Goal: Transaction & Acquisition: Purchase product/service

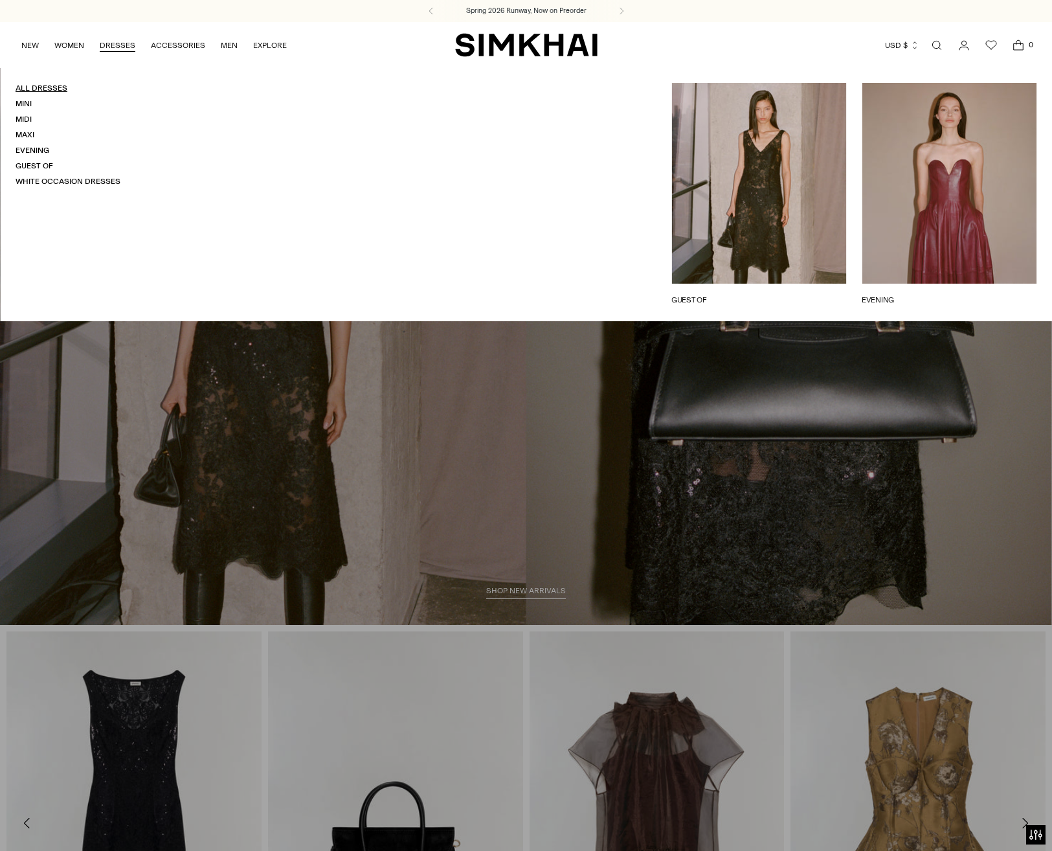
click at [24, 88] on link "All Dresses" at bounding box center [42, 88] width 52 height 9
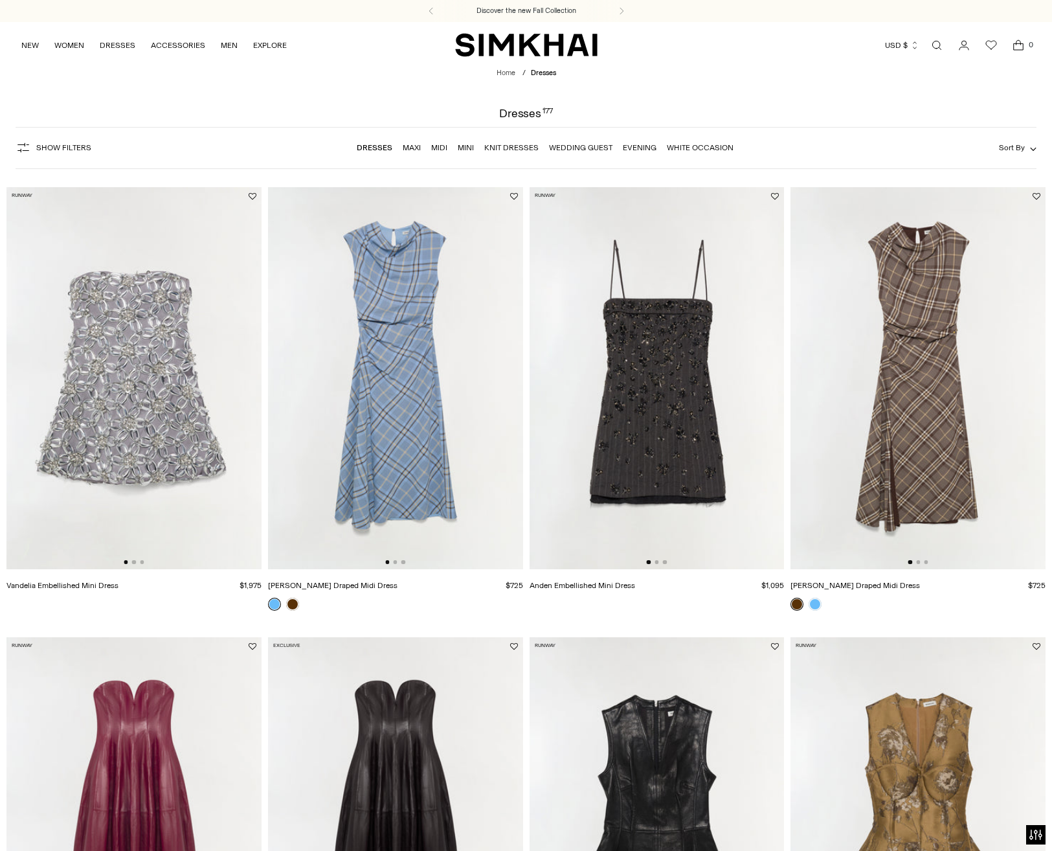
click at [137, 561] on div at bounding box center [134, 562] width 20 height 4
click at [196, 468] on img at bounding box center [133, 378] width 255 height 383
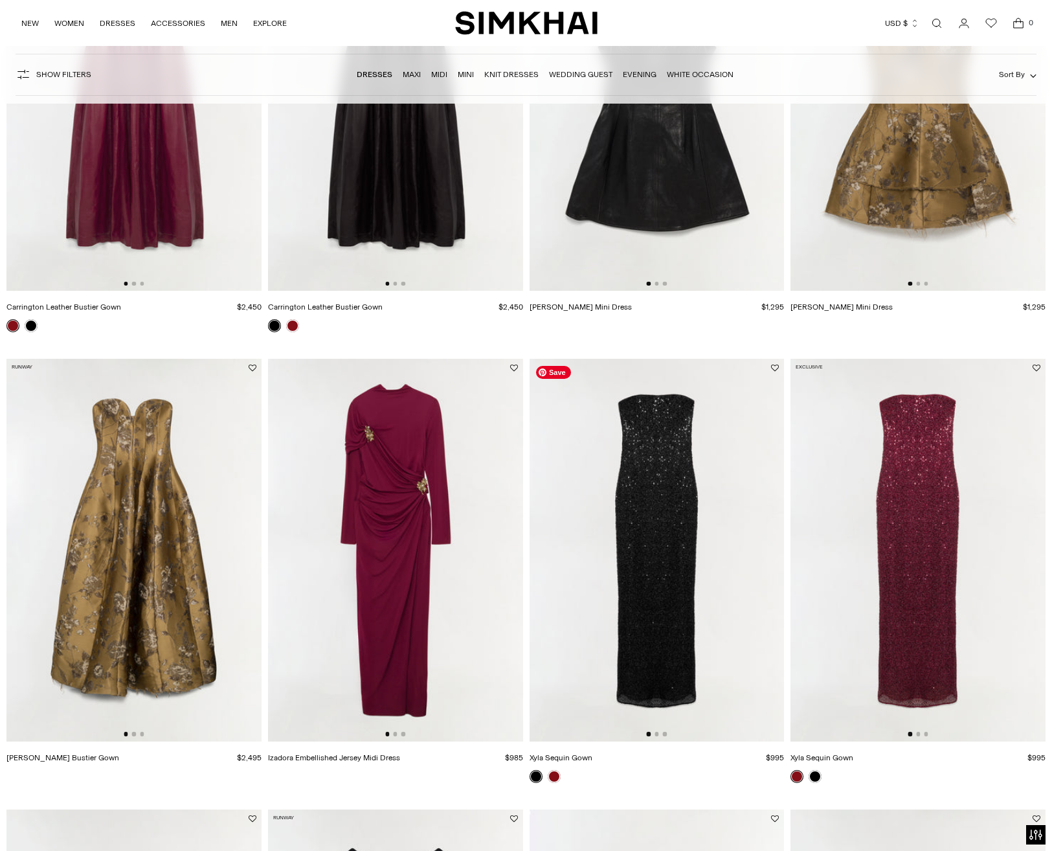
scroll to position [984, 0]
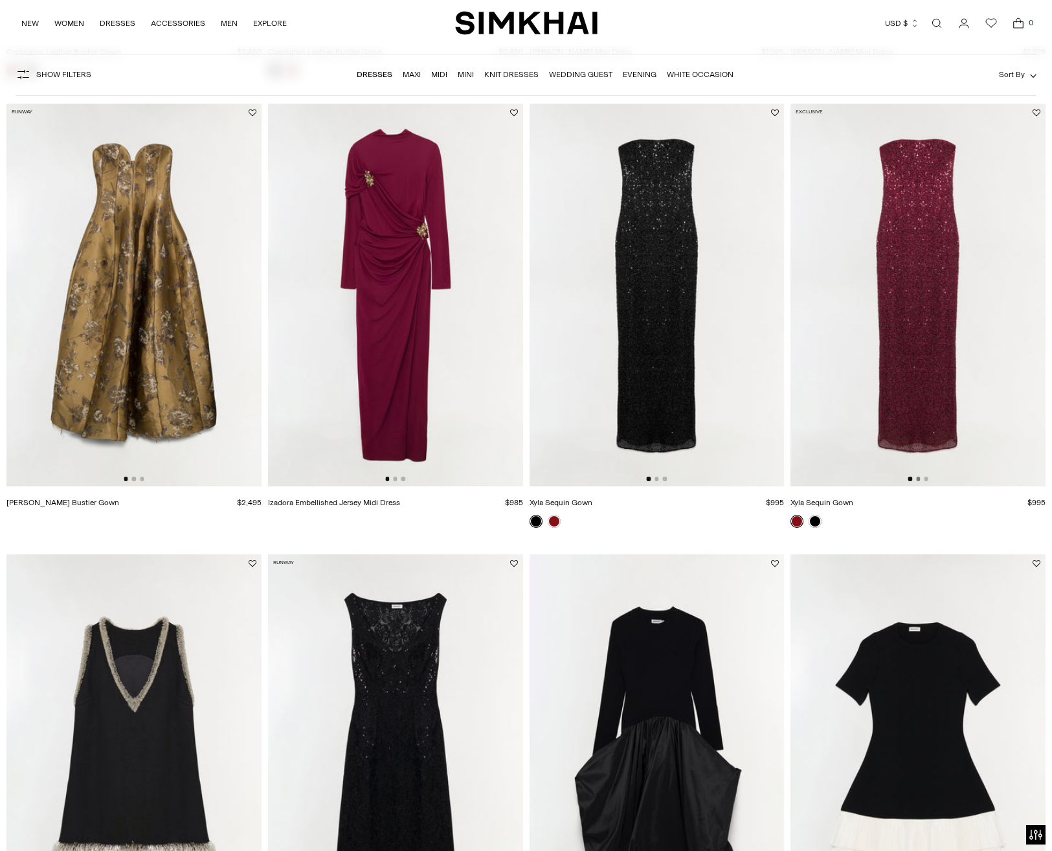
click at [917, 478] on button "Go to slide 2" at bounding box center [918, 479] width 4 height 4
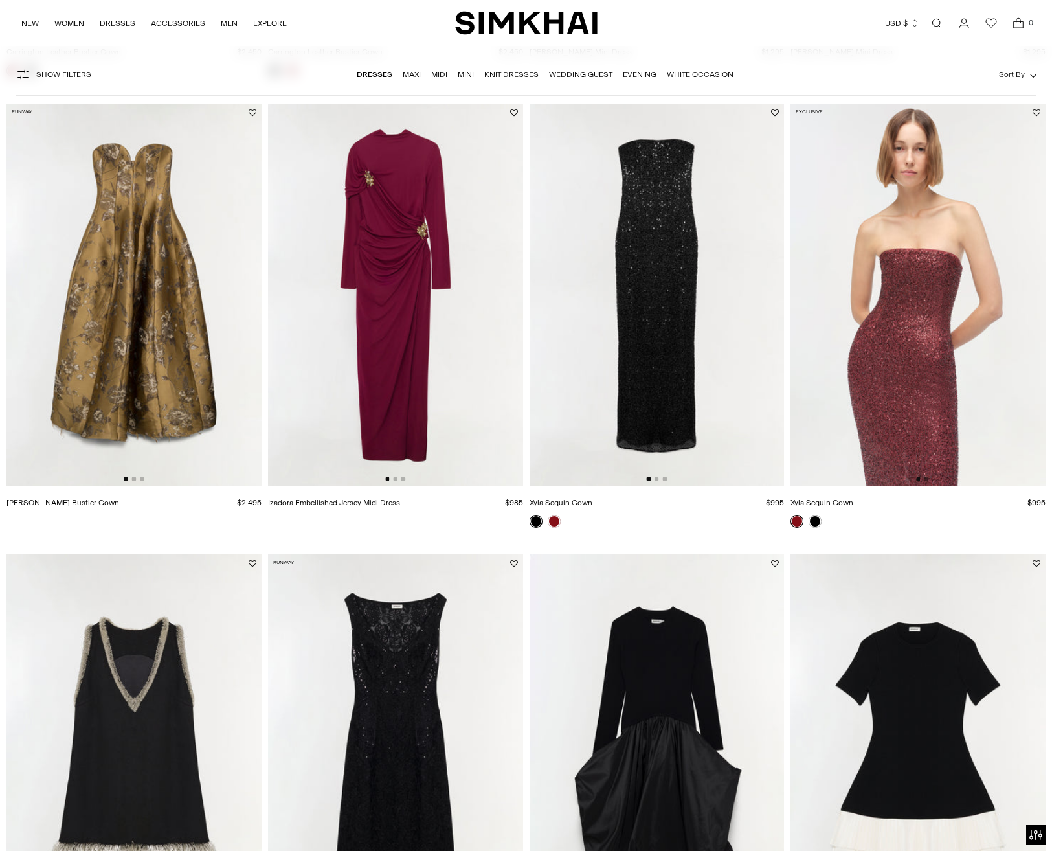
click at [927, 480] on button "Go to slide 3" at bounding box center [926, 479] width 4 height 4
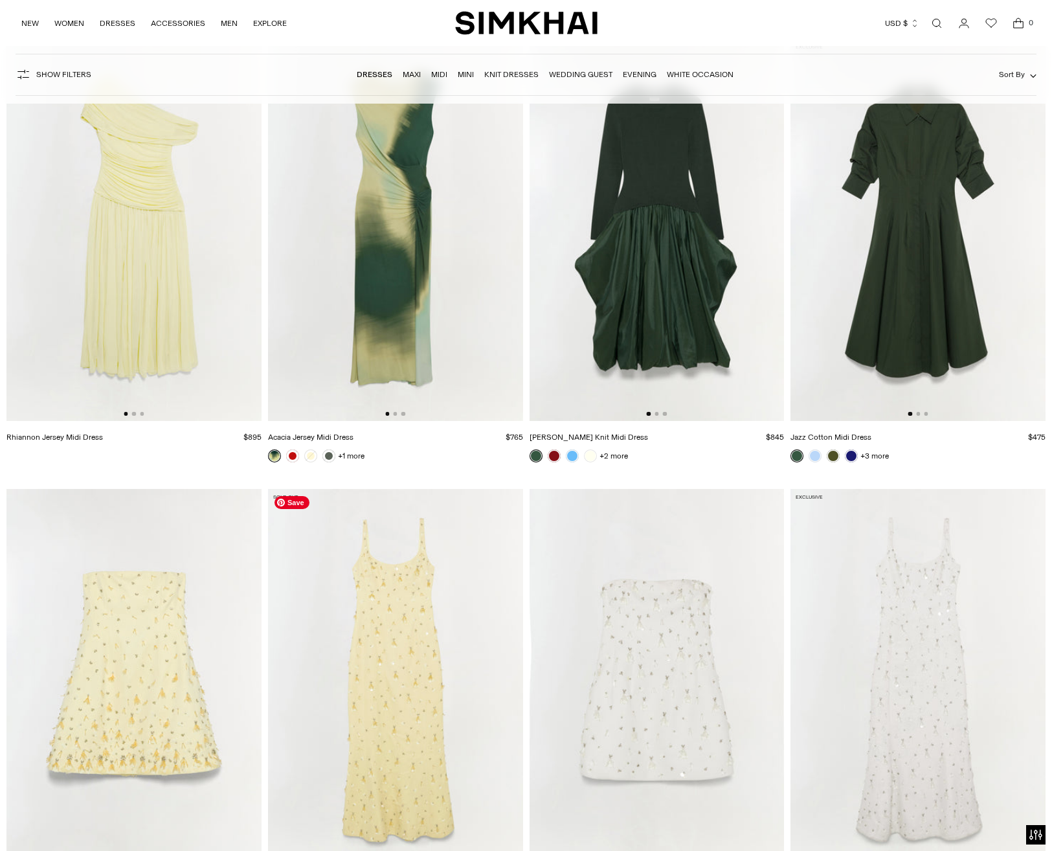
scroll to position [7784, 0]
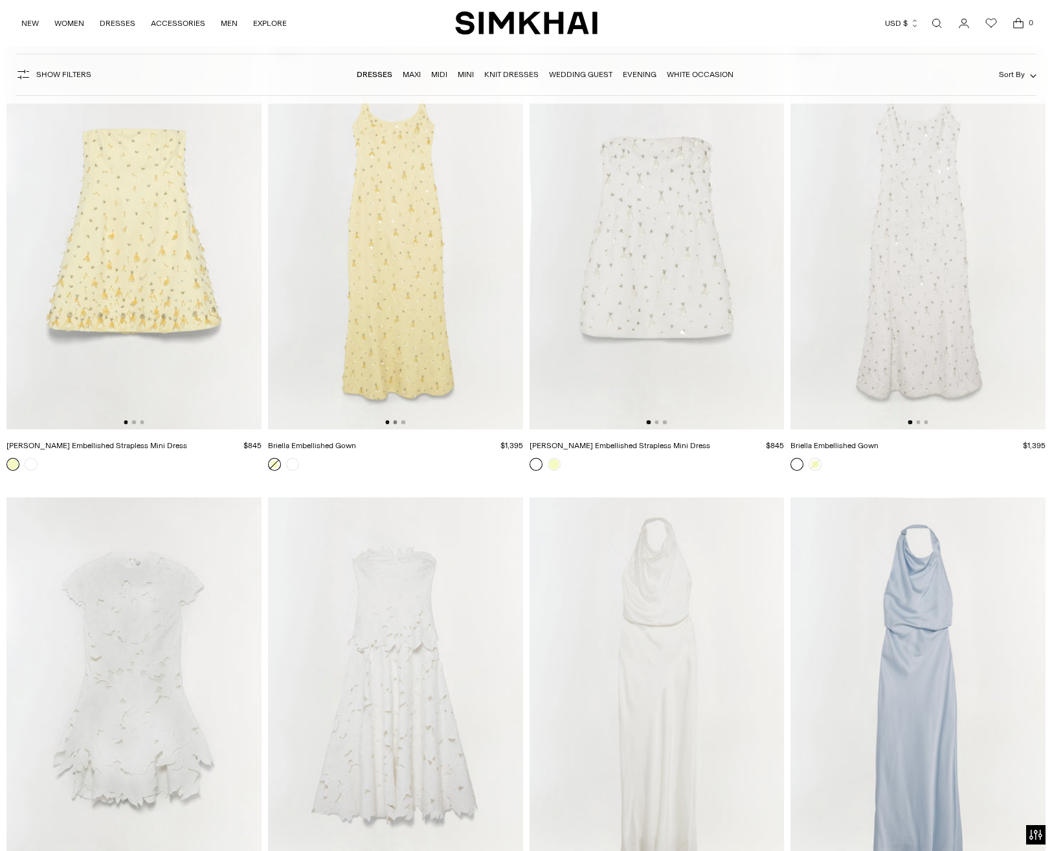
click at [394, 422] on button "Go to slide 2" at bounding box center [395, 422] width 4 height 4
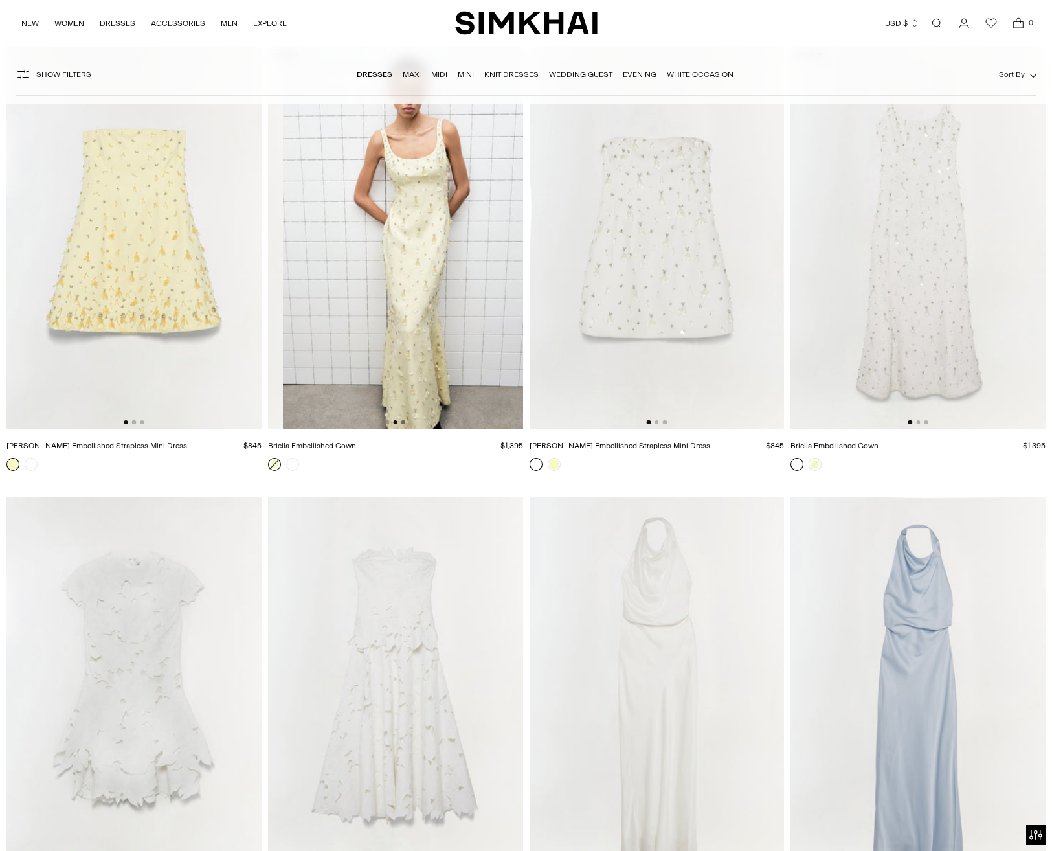
scroll to position [0, 255]
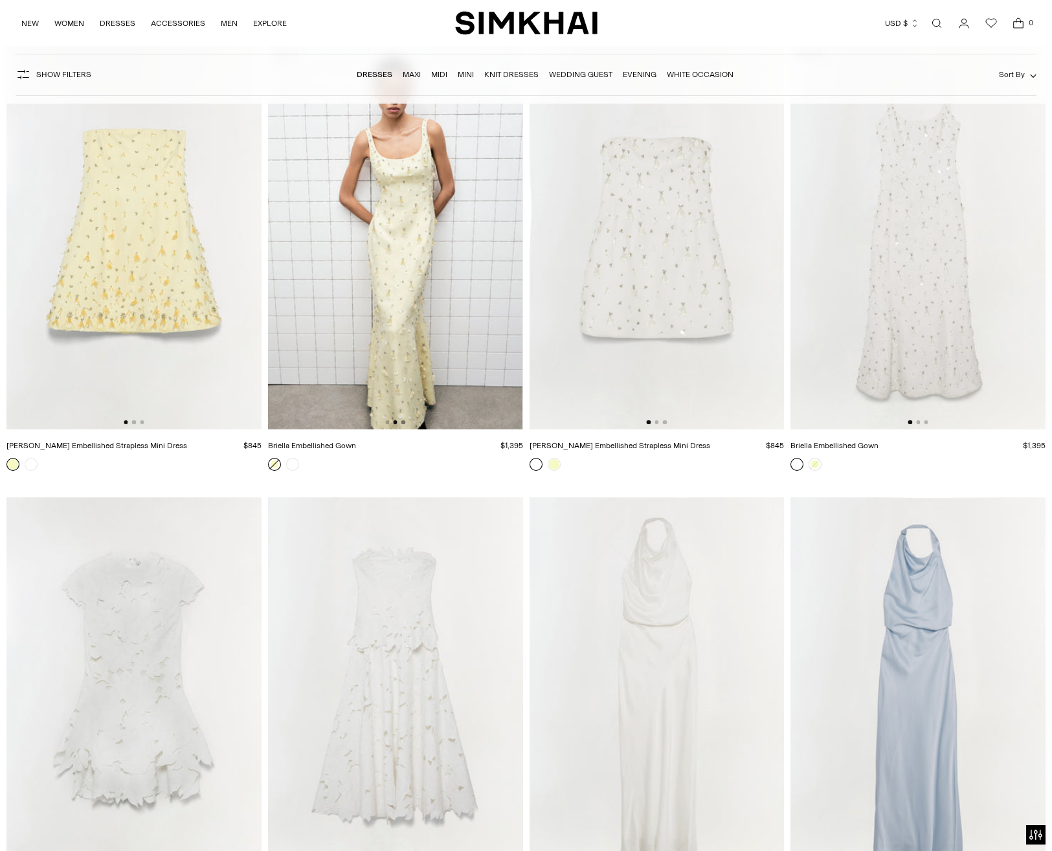
click at [405, 423] on button "Go to slide 3" at bounding box center [403, 422] width 4 height 4
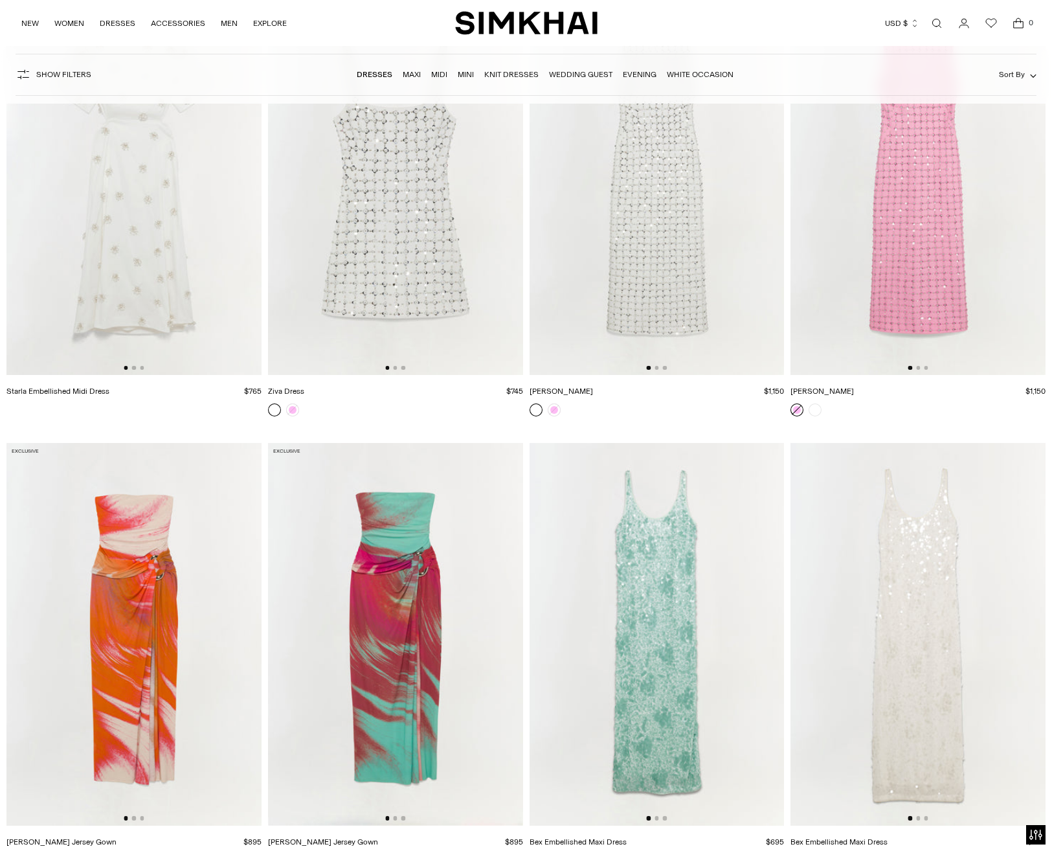
scroll to position [13095, 0]
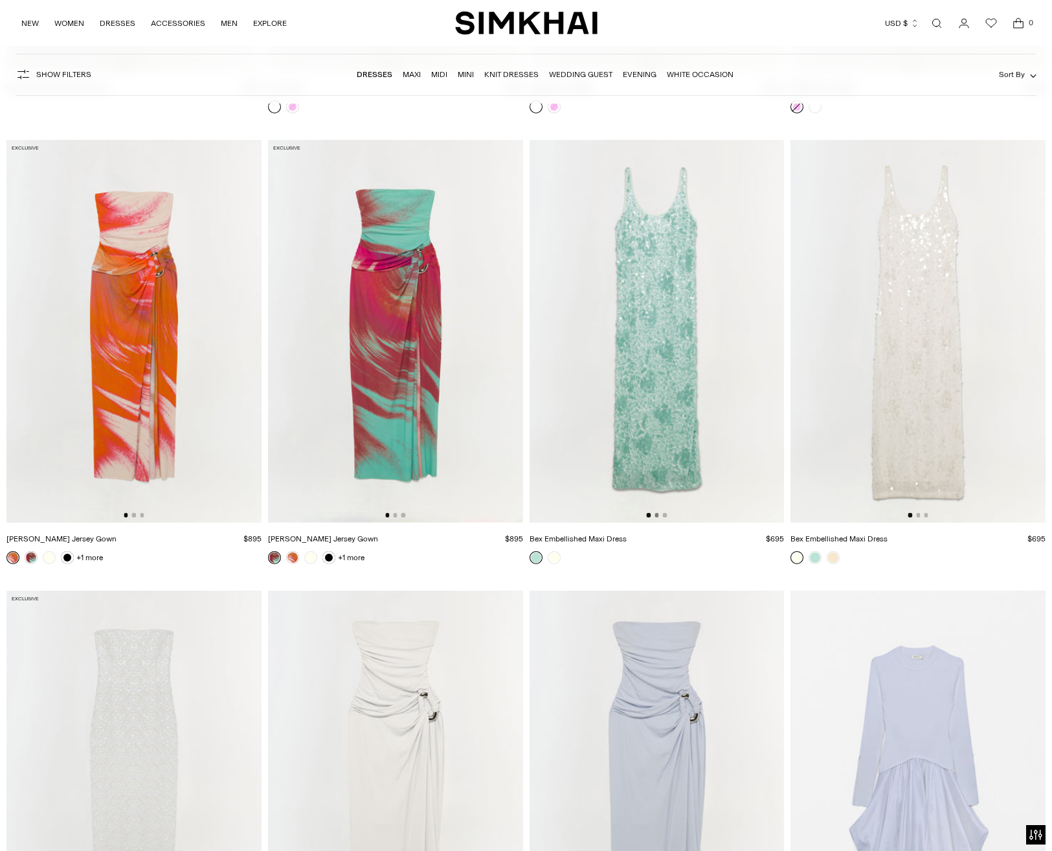
click at [657, 515] on button "Go to slide 2" at bounding box center [657, 515] width 4 height 4
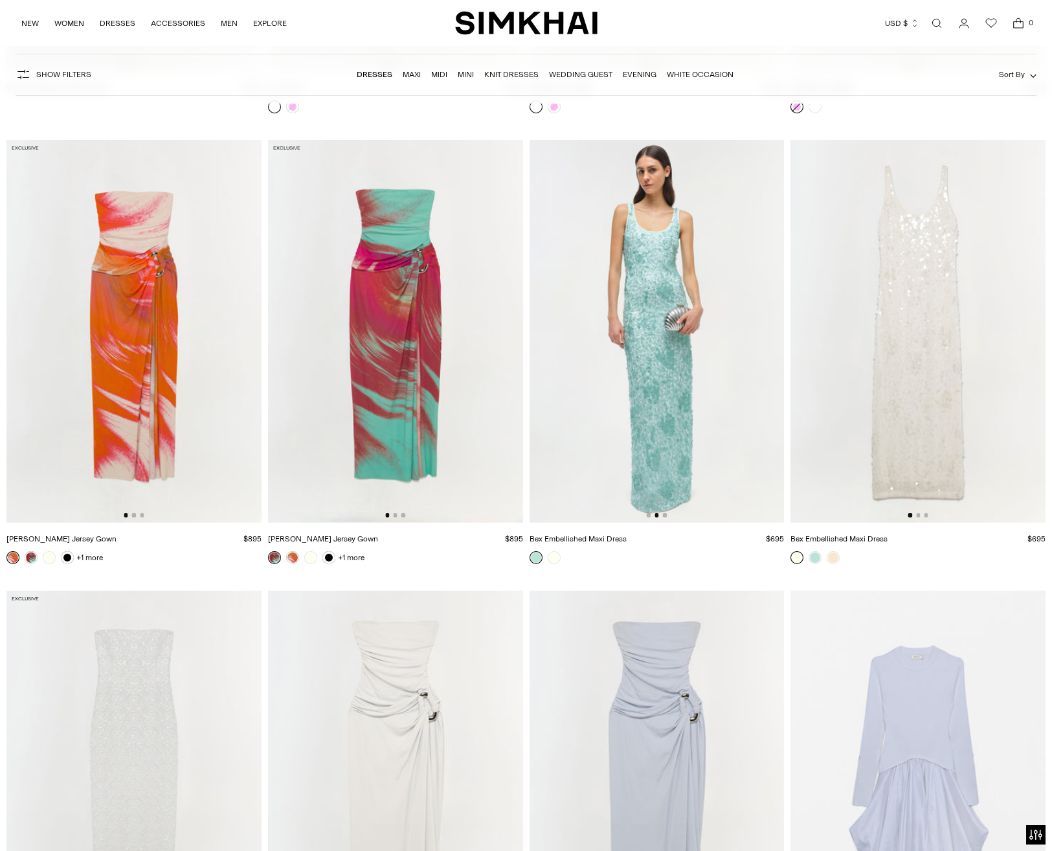
scroll to position [0, 255]
click at [669, 515] on img at bounding box center [656, 331] width 255 height 383
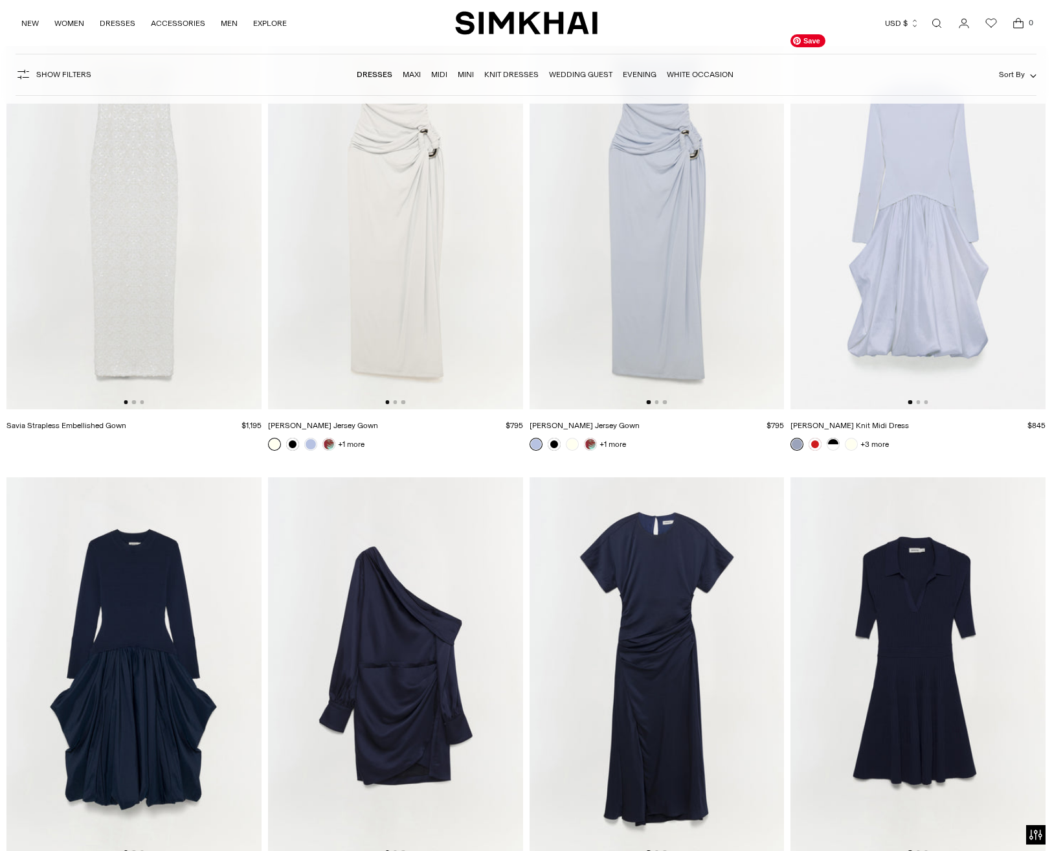
scroll to position [13574, 0]
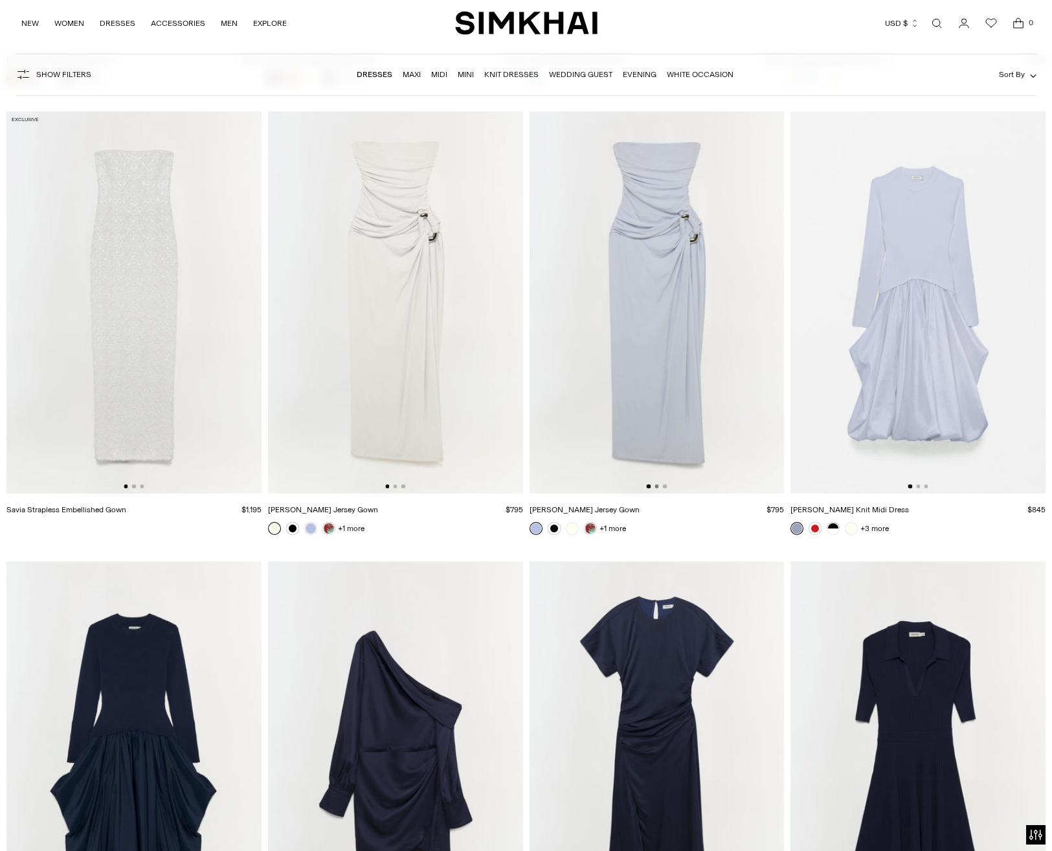
click at [657, 488] on button "Go to slide 2" at bounding box center [657, 486] width 4 height 4
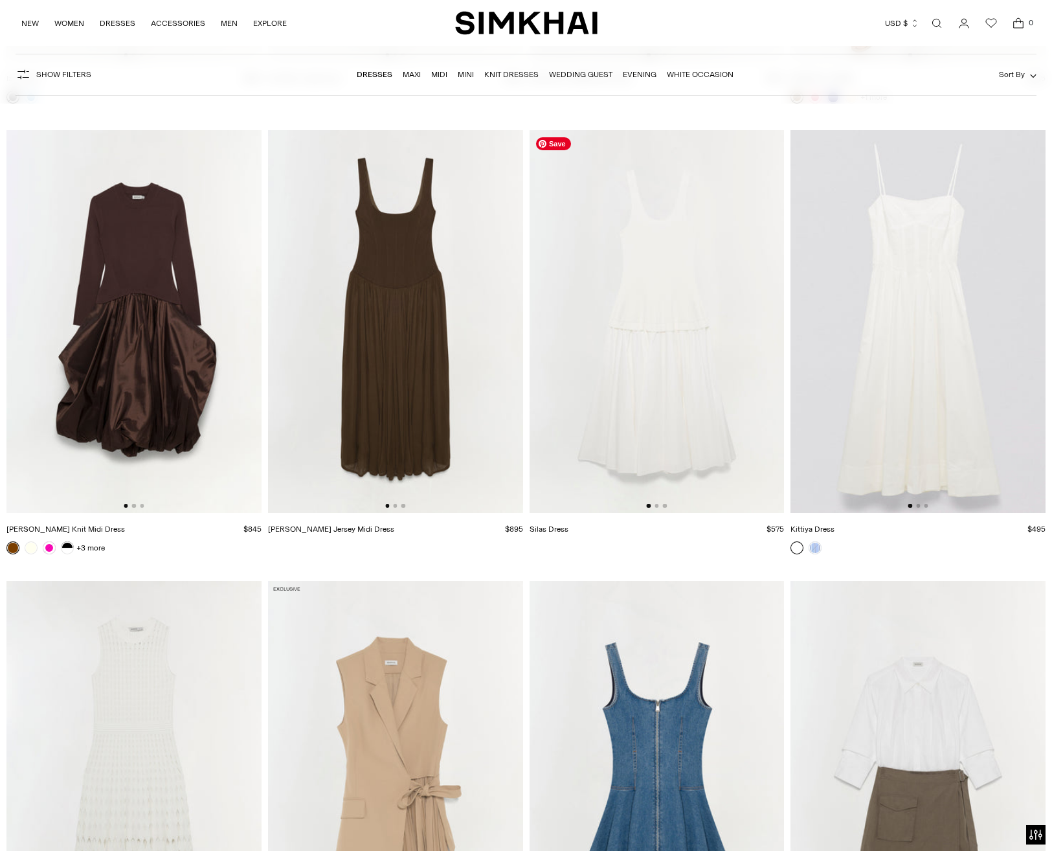
scroll to position [16685, 0]
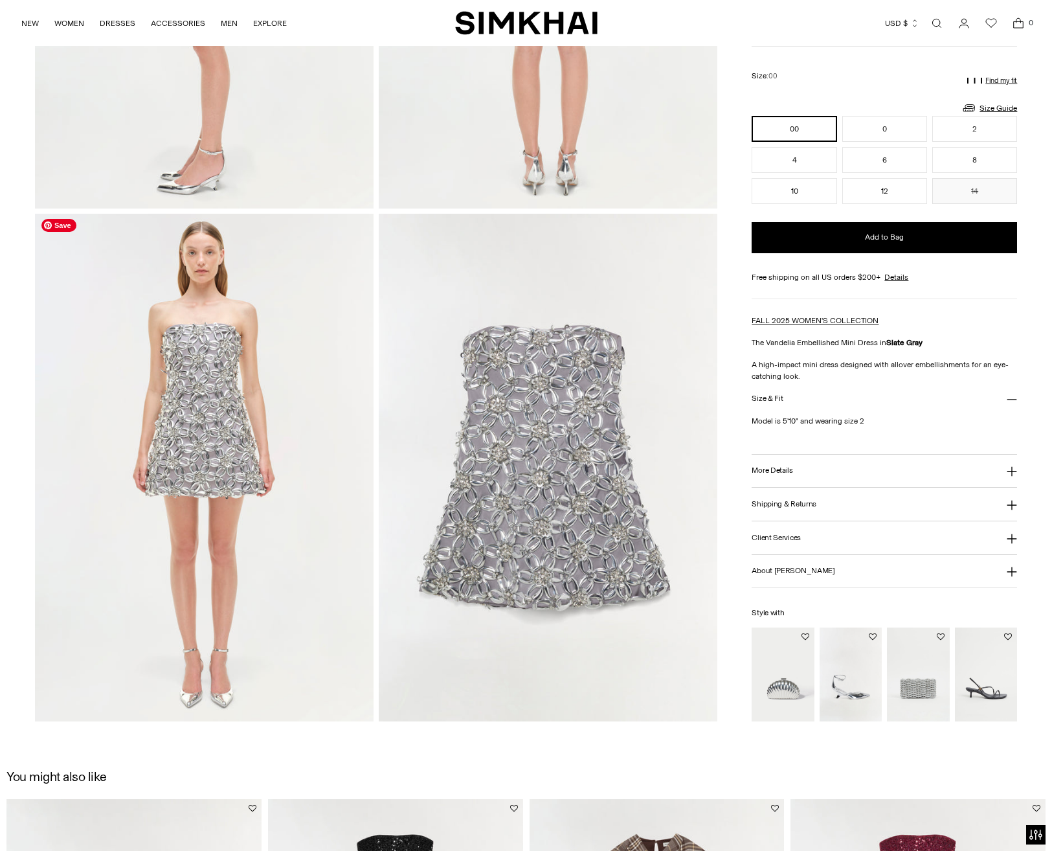
scroll to position [1048, 0]
